Goal: Task Accomplishment & Management: Use online tool/utility

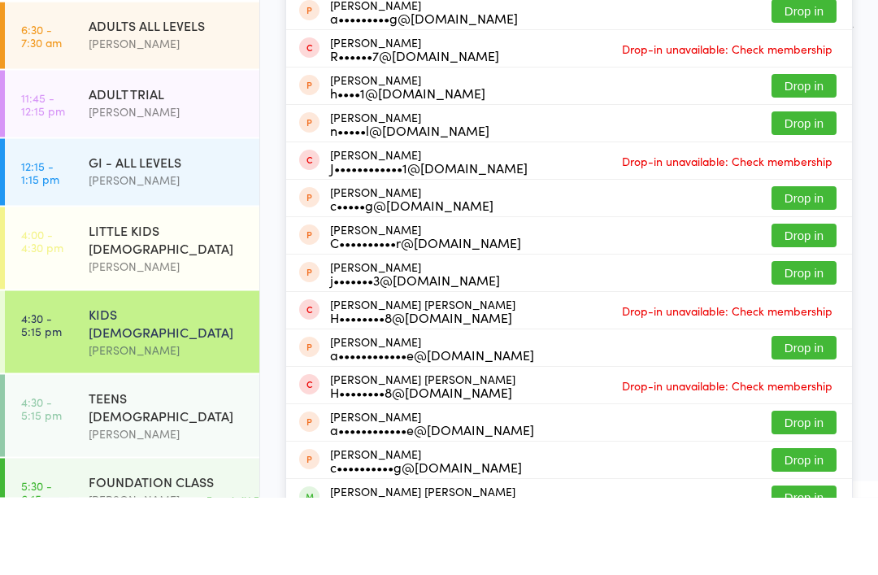
type input "[PERSON_NAME]"
click at [804, 47] on button "Drop in" at bounding box center [804, 52] width 65 height 24
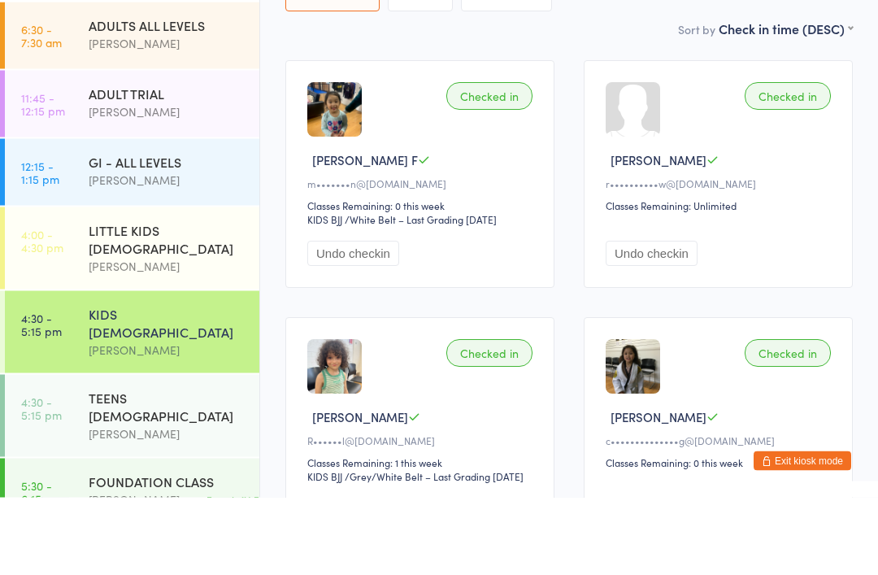
scroll to position [147, 0]
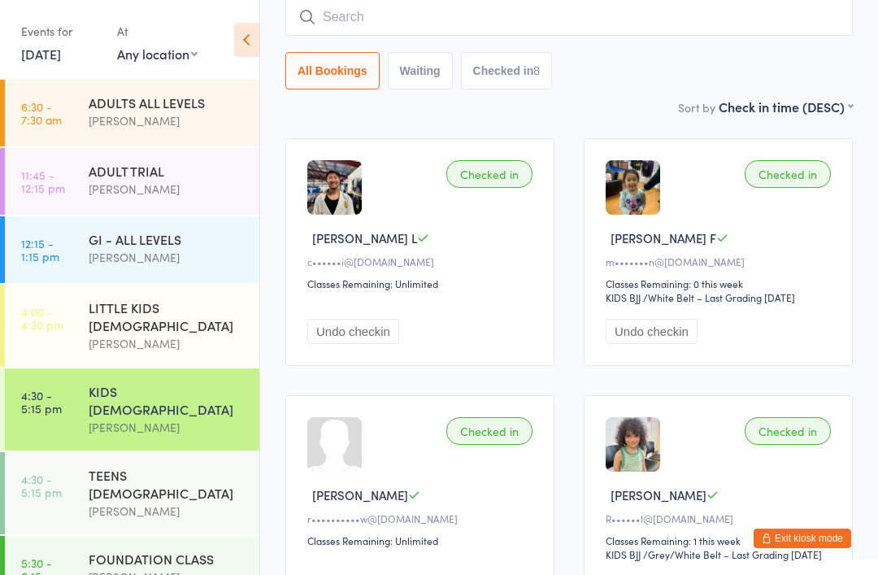
click at [419, 13] on input "search" at bounding box center [569, 16] width 568 height 37
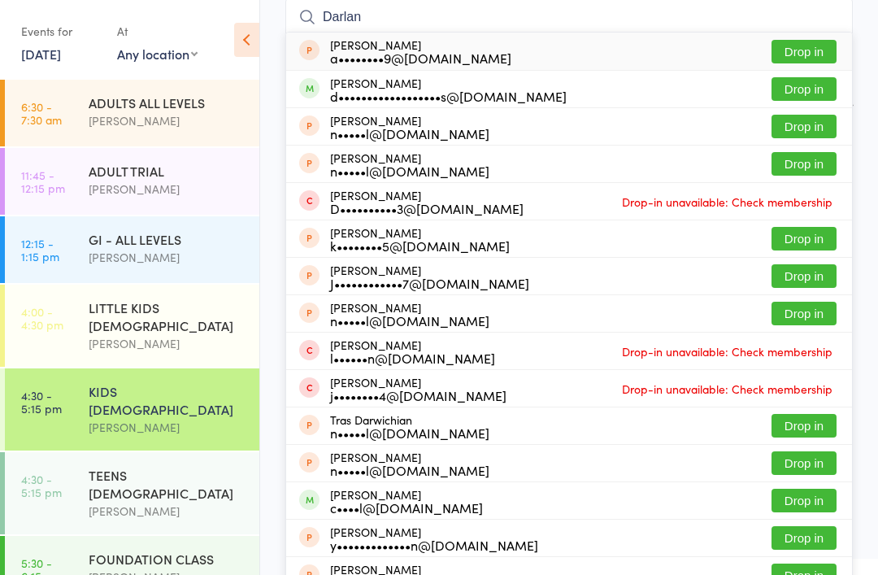
type input "Darlan"
click at [815, 92] on button "Drop in" at bounding box center [804, 89] width 65 height 24
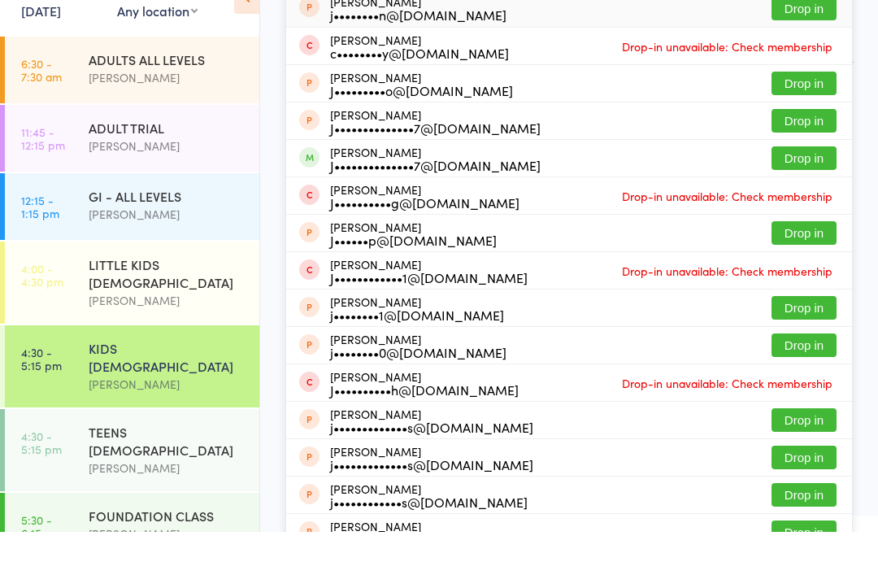
type input "[PERSON_NAME]"
click at [813, 190] on button "Drop in" at bounding box center [804, 202] width 65 height 24
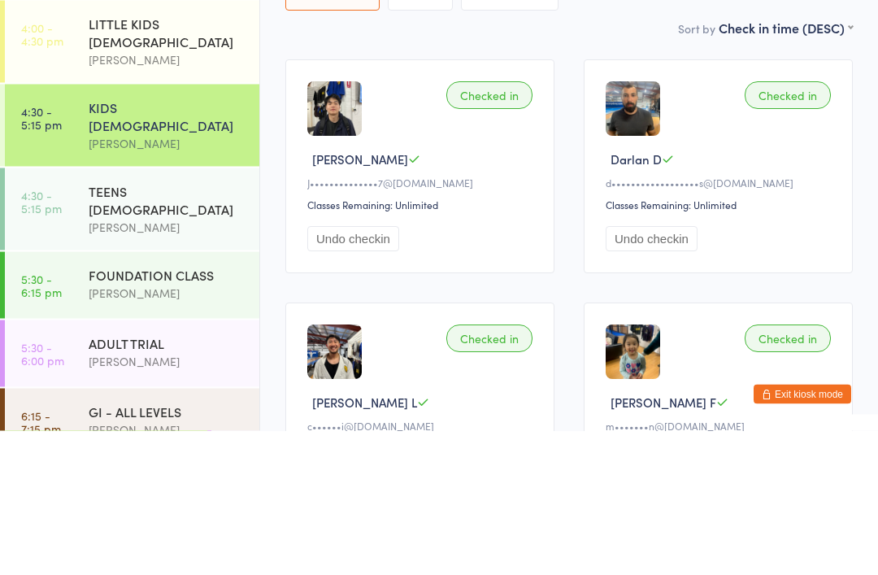
scroll to position [139, 0]
click at [113, 411] on div "FOUNDATION CLASS" at bounding box center [167, 420] width 157 height 18
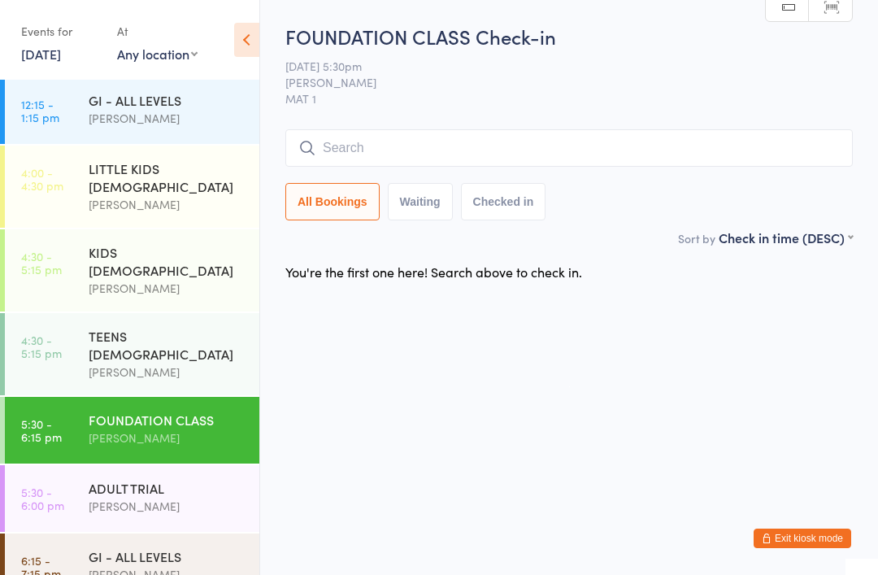
click at [496, 142] on input "search" at bounding box center [569, 147] width 568 height 37
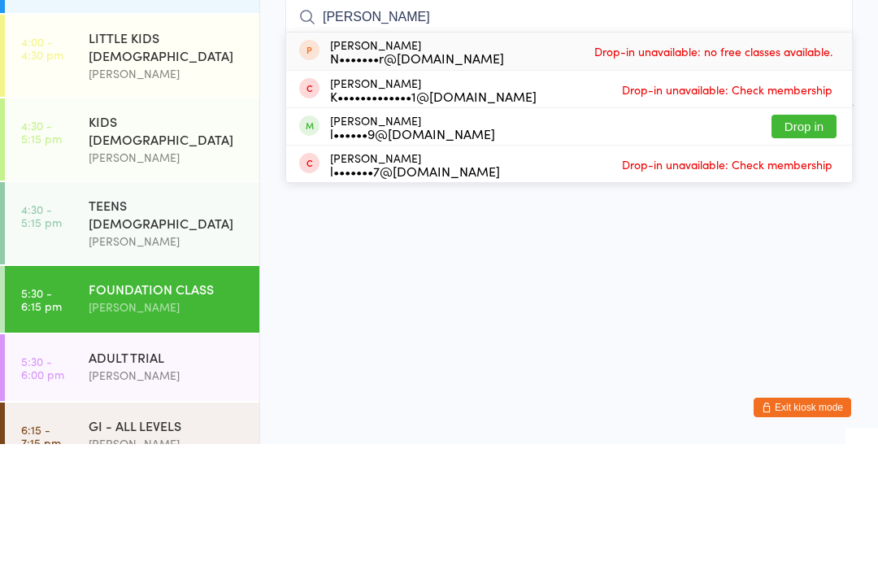
type input "[PERSON_NAME]"
click at [807, 246] on button "Drop in" at bounding box center [804, 258] width 65 height 24
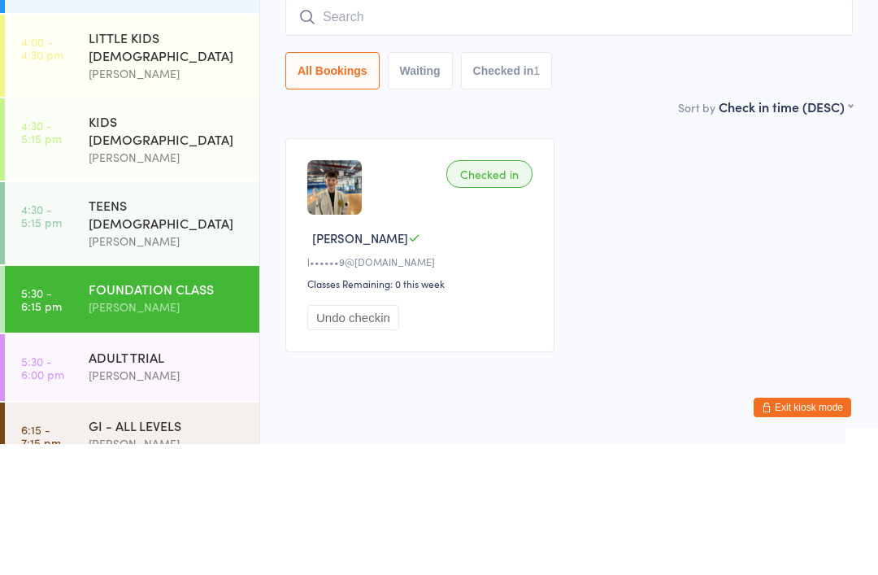
click at [92, 327] on div "TEENS [DEMOGRAPHIC_DATA]" at bounding box center [167, 345] width 157 height 36
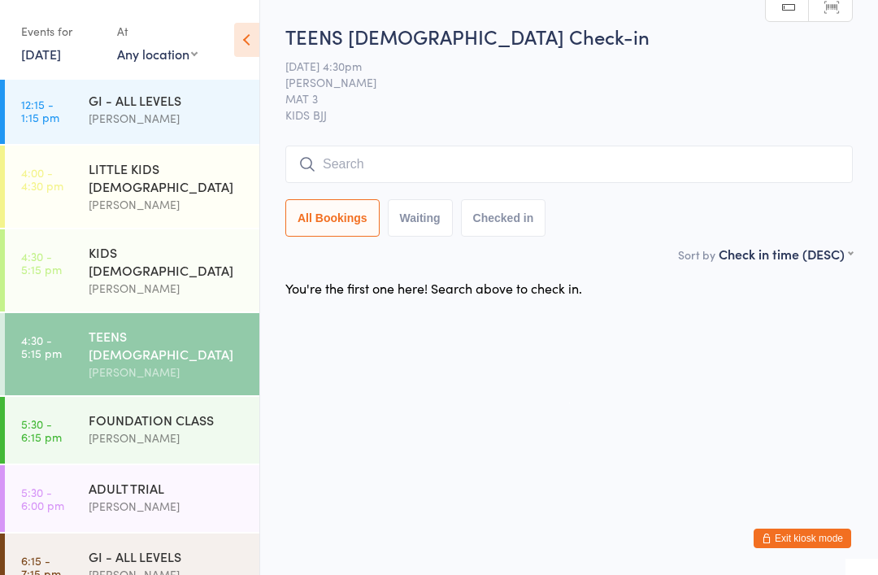
click at [431, 166] on input "search" at bounding box center [569, 164] width 568 height 37
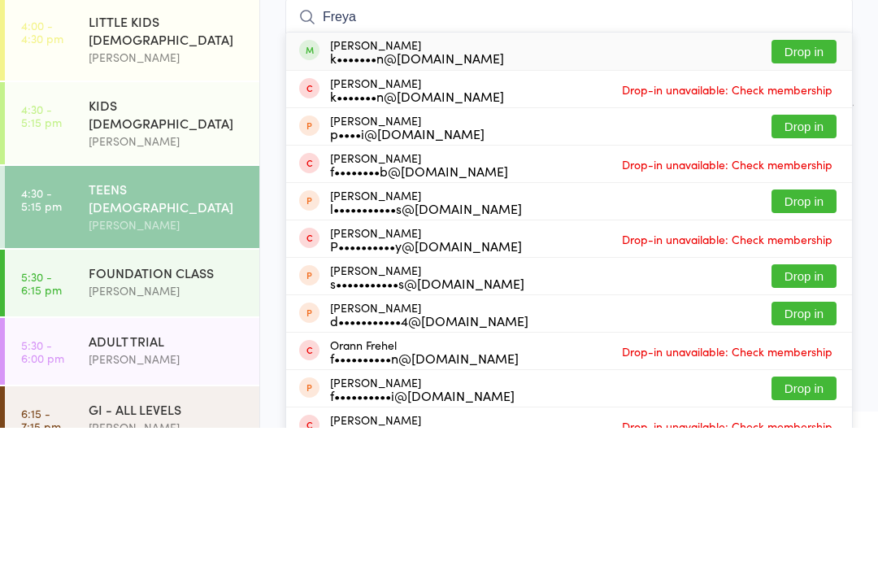
type input "Freya"
click at [809, 187] on button "Drop in" at bounding box center [804, 199] width 65 height 24
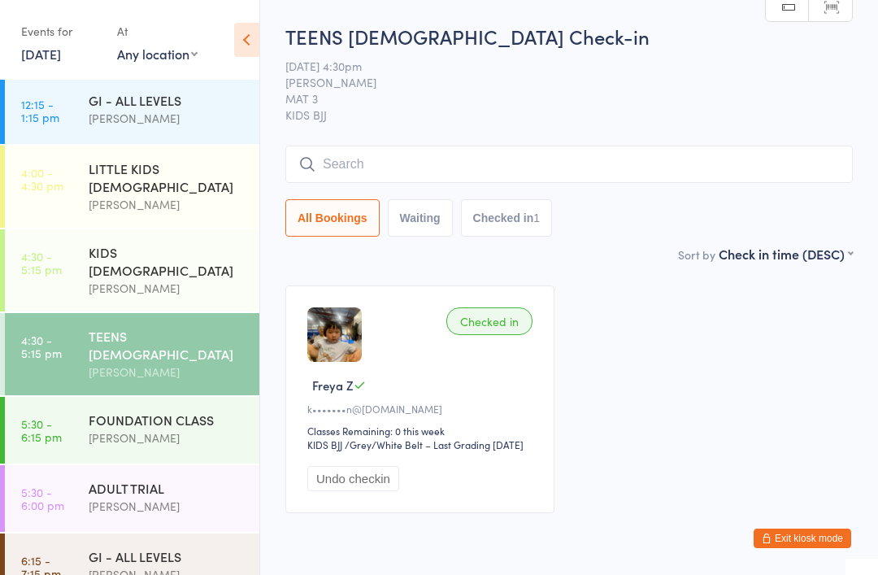
click at [180, 497] on div "[PERSON_NAME]" at bounding box center [167, 506] width 157 height 19
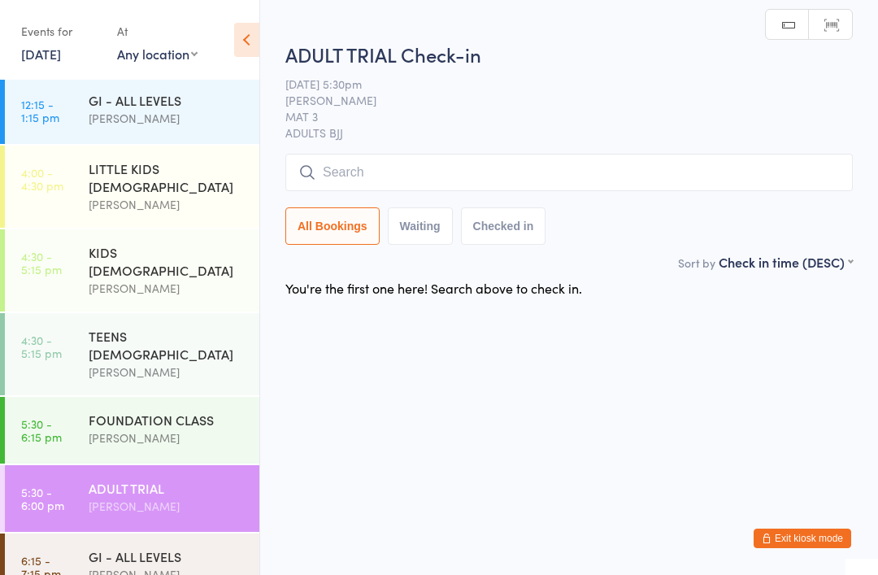
click at [162, 565] on div "[PERSON_NAME]" at bounding box center [167, 574] width 157 height 19
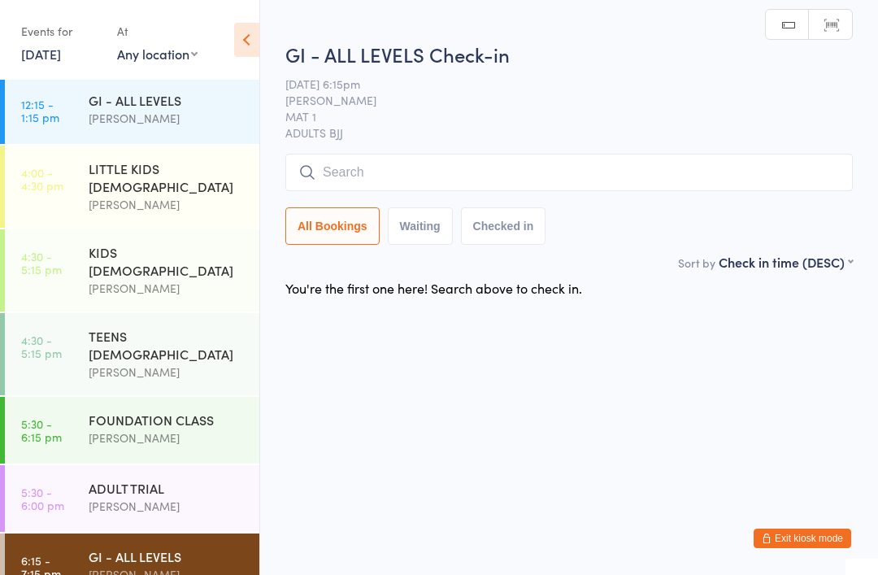
click at [569, 172] on input "search" at bounding box center [569, 172] width 568 height 37
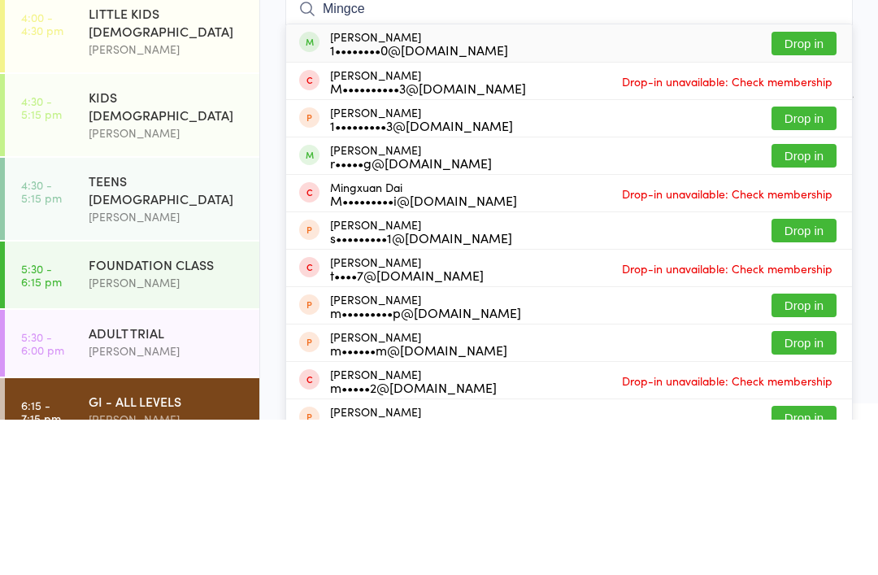
type input "Mingce"
click at [819, 187] on button "Drop in" at bounding box center [804, 199] width 65 height 24
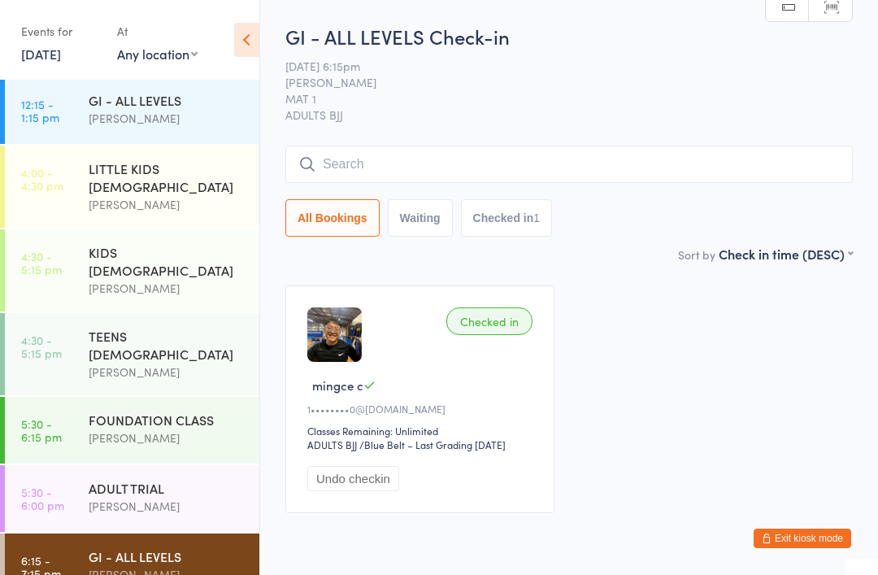
click at [476, 147] on input "search" at bounding box center [569, 164] width 568 height 37
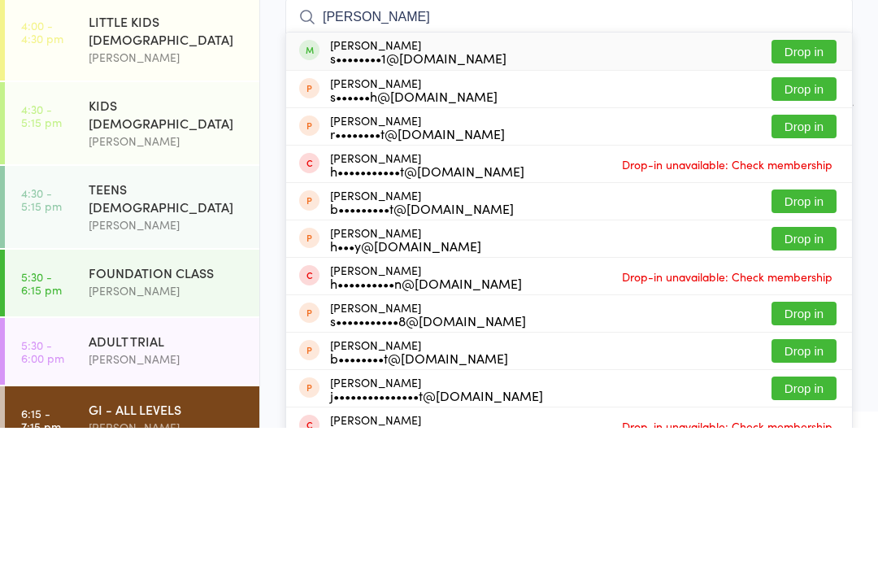
type input "[PERSON_NAME]"
click at [825, 187] on button "Drop in" at bounding box center [804, 199] width 65 height 24
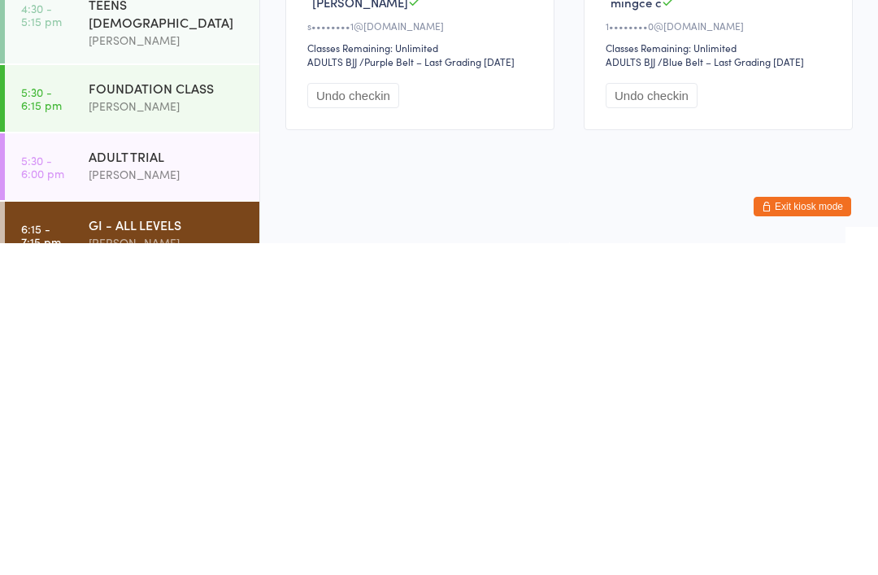
scroll to position [87, 0]
